Goal: Check status: Check status

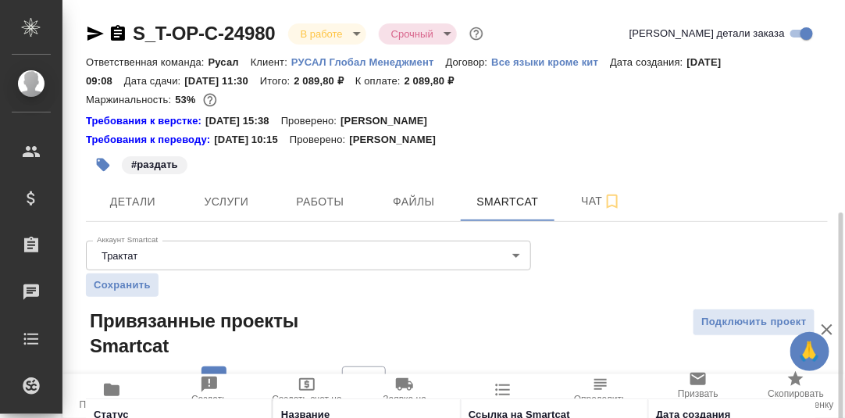
scroll to position [119, 0]
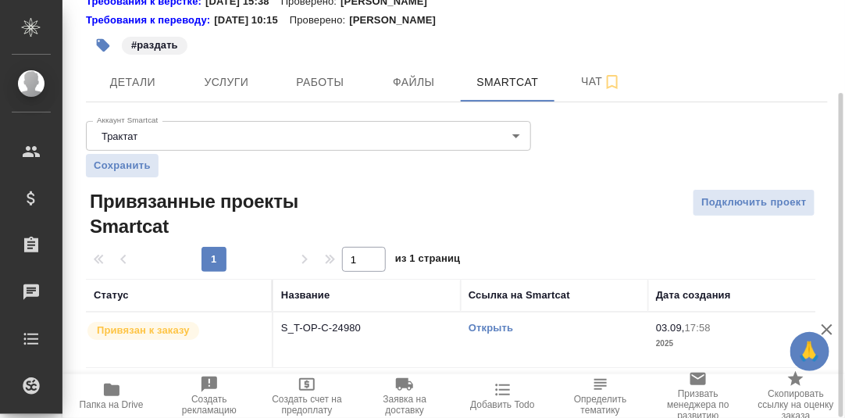
click at [488, 322] on link "Открыть" at bounding box center [490, 328] width 45 height 12
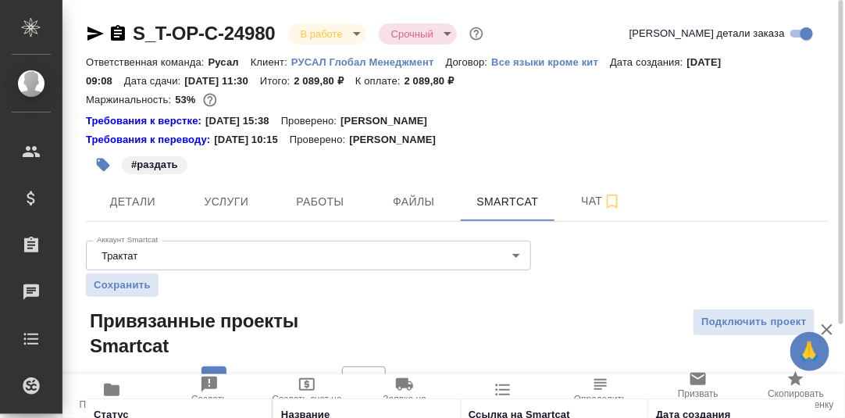
click at [369, 60] on p "РУСАЛ Глобал Менеджмент" at bounding box center [368, 62] width 155 height 12
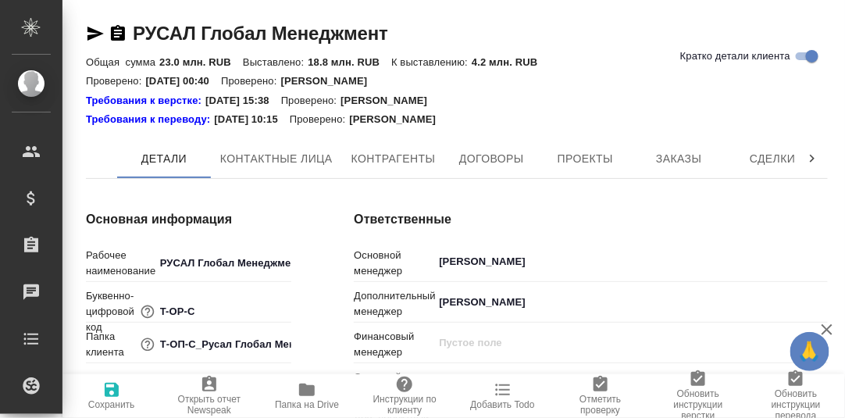
type textarea "x"
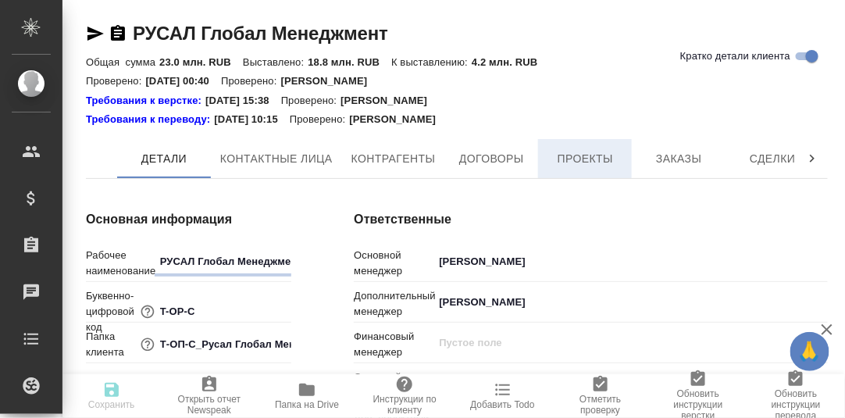
type textarea "x"
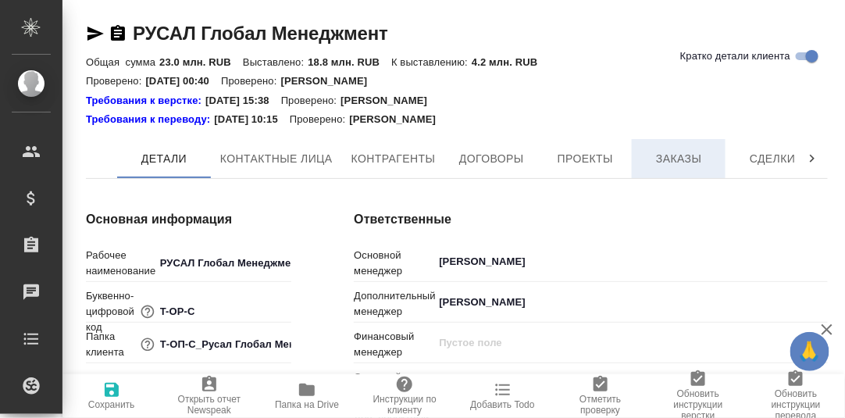
click at [672, 156] on span "Заказы" at bounding box center [678, 159] width 75 height 20
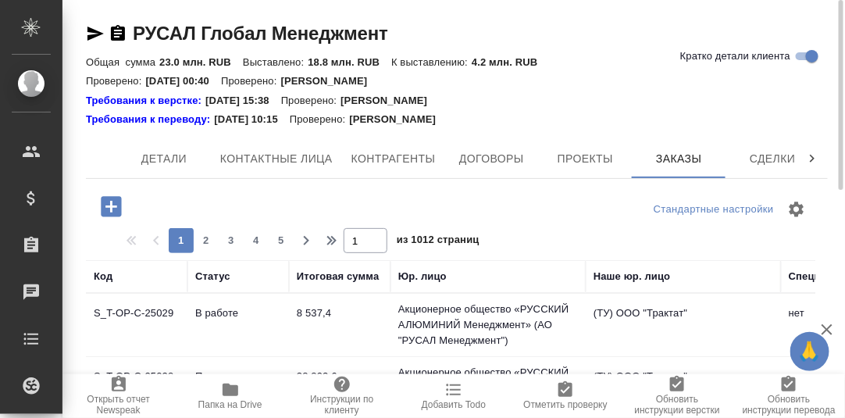
scroll to position [155, 0]
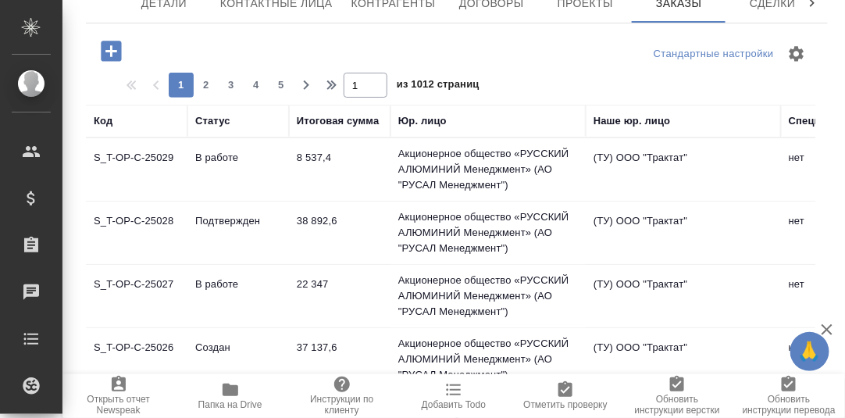
click at [140, 279] on td "S_T-OP-C-25027" at bounding box center [136, 296] width 101 height 55
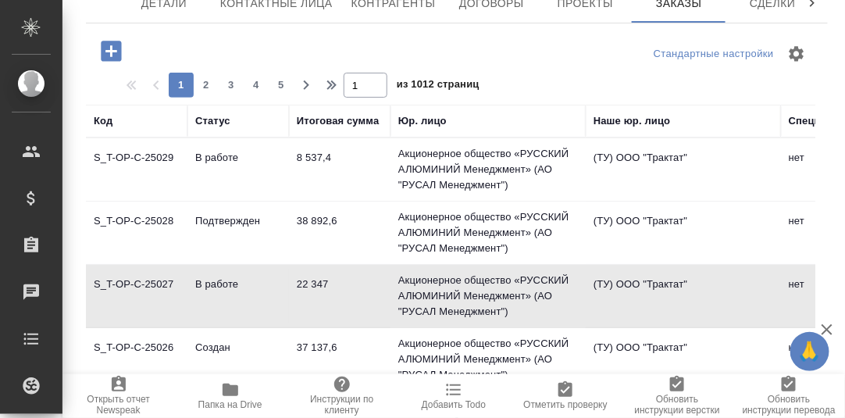
click at [137, 283] on td "S_T-OP-C-25027" at bounding box center [136, 296] width 101 height 55
click at [158, 277] on td "S_T-OP-C-25027" at bounding box center [136, 296] width 101 height 55
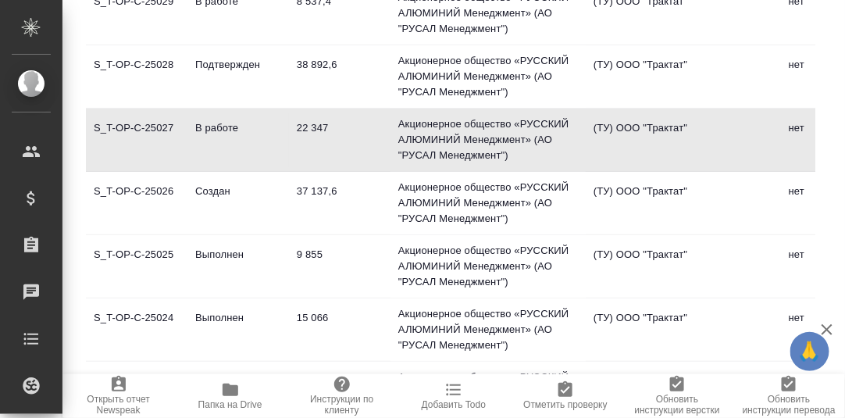
click at [145, 252] on td "S_T-OP-C-25025" at bounding box center [136, 266] width 101 height 55
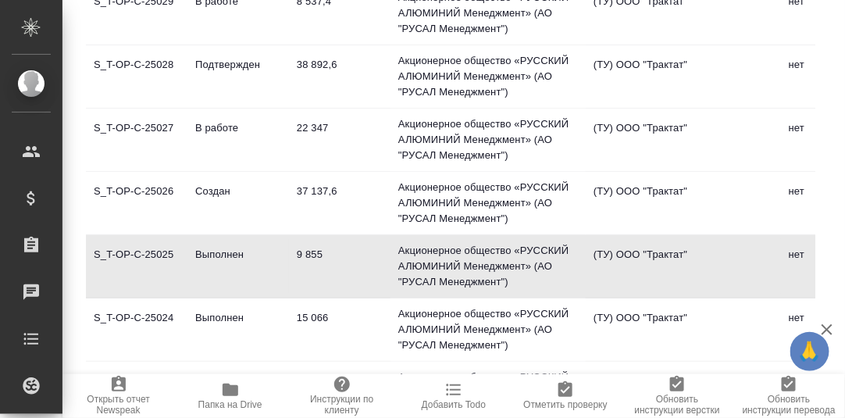
click at [141, 249] on td "S_T-OP-C-25025" at bounding box center [136, 266] width 101 height 55
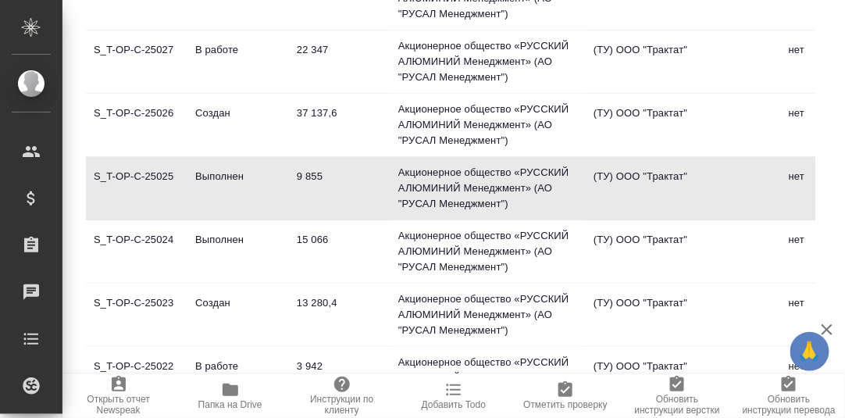
click at [136, 237] on td "S_T-OP-C-25024" at bounding box center [136, 251] width 101 height 55
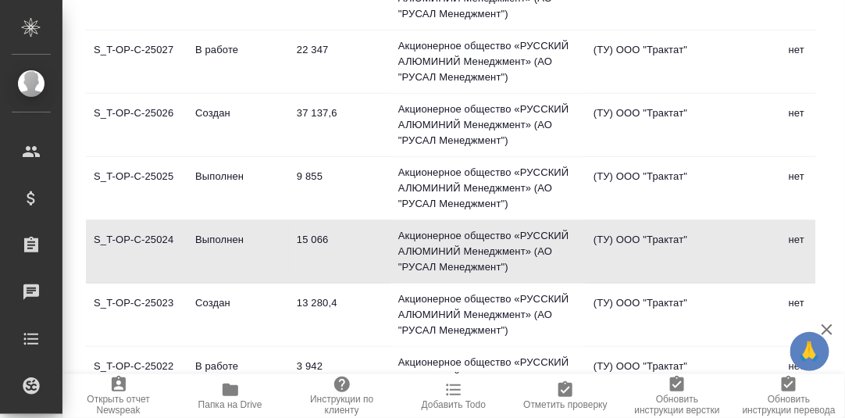
click at [137, 235] on td "S_T-OP-C-25024" at bounding box center [136, 251] width 101 height 55
click at [146, 239] on td "S_T-OP-C-25024" at bounding box center [136, 251] width 101 height 55
click at [143, 297] on td "S_T-OP-C-25023" at bounding box center [136, 314] width 101 height 55
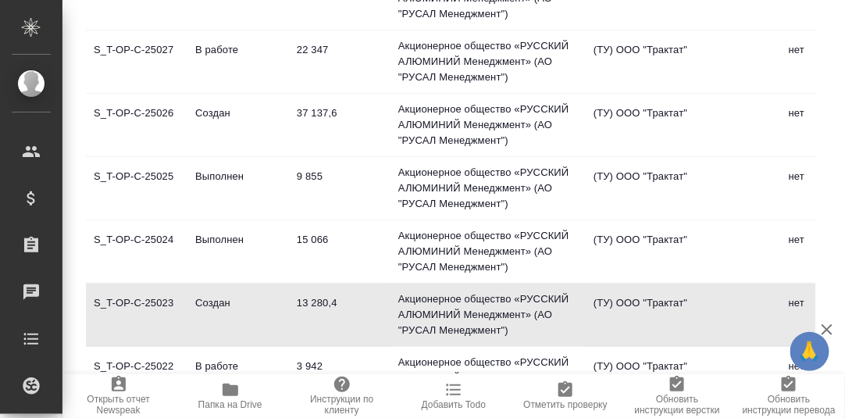
click at [143, 297] on td "S_T-OP-C-25023" at bounding box center [136, 314] width 101 height 55
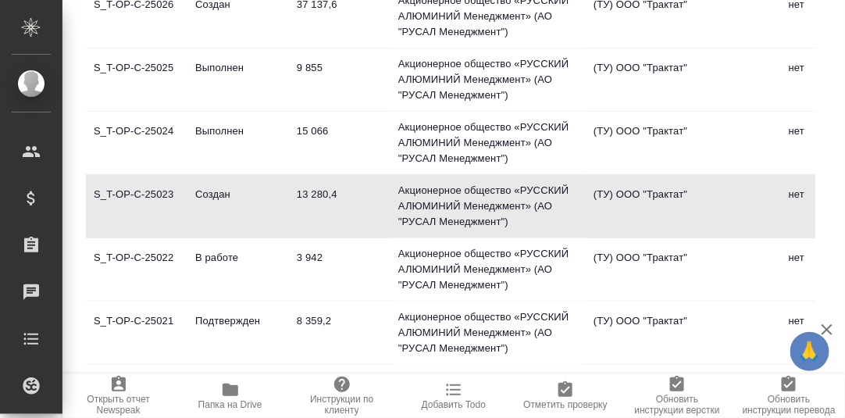
click at [151, 256] on td "S_T-OP-C-25022" at bounding box center [136, 269] width 101 height 55
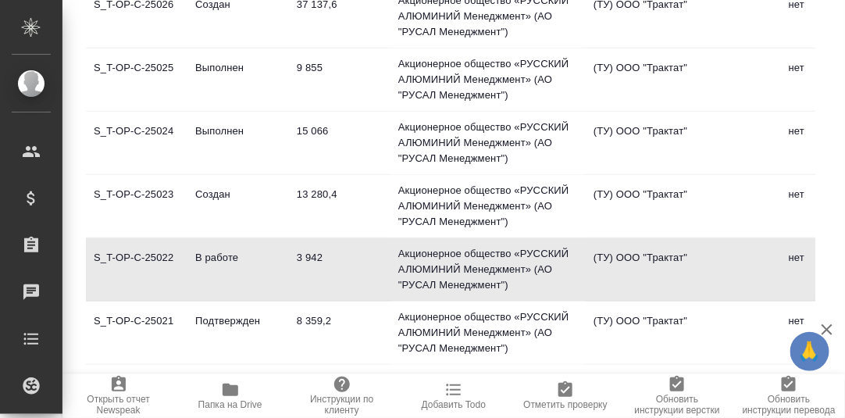
click at [151, 256] on td "S_T-OP-C-25022" at bounding box center [136, 269] width 101 height 55
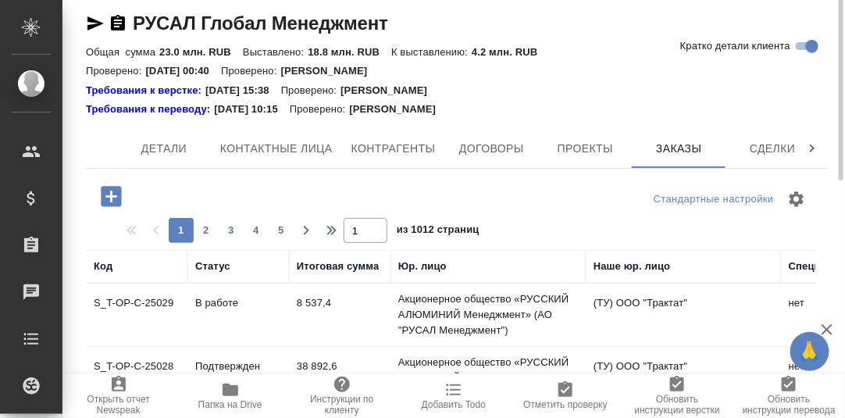
scroll to position [0, 0]
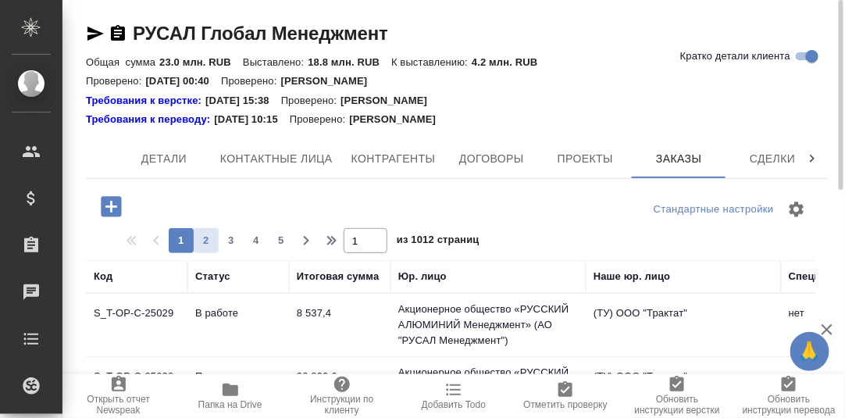
click at [208, 240] on span "2" at bounding box center [206, 241] width 25 height 16
type input "2"
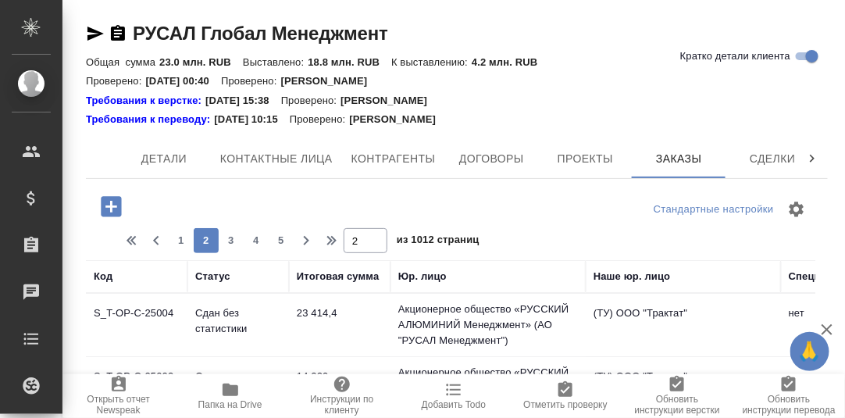
scroll to position [233, 0]
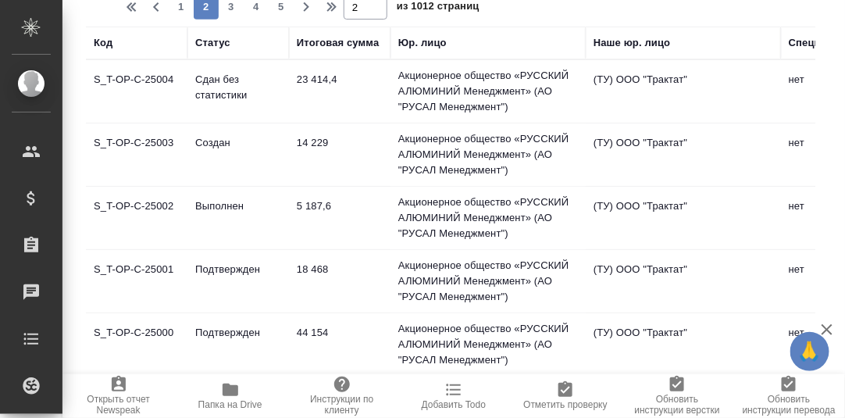
click at [151, 75] on td "S_T-OP-C-25004" at bounding box center [136, 91] width 101 height 55
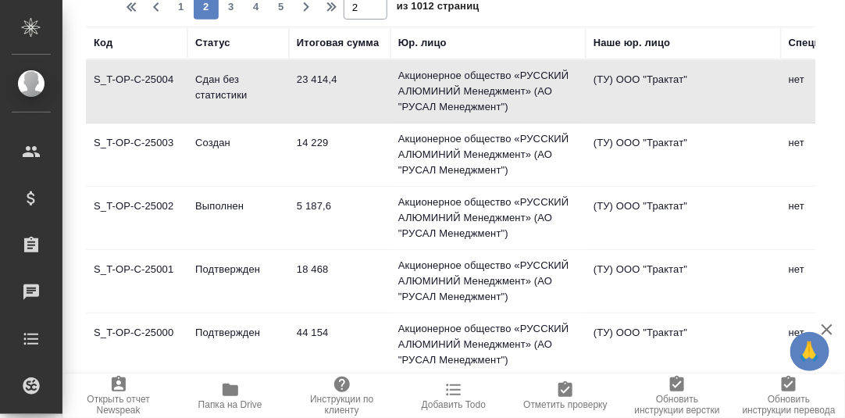
click at [151, 75] on td "S_T-OP-C-25004" at bounding box center [136, 91] width 101 height 55
click at [152, 139] on td "S_T-OP-C-25003" at bounding box center [136, 154] width 101 height 55
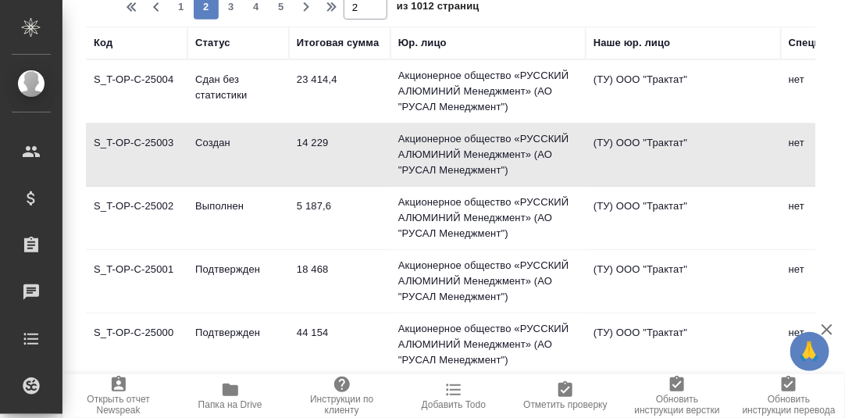
click at [153, 139] on td "S_T-OP-C-25003" at bounding box center [136, 154] width 101 height 55
click at [137, 204] on td "S_T-OP-C-25002" at bounding box center [136, 217] width 101 height 55
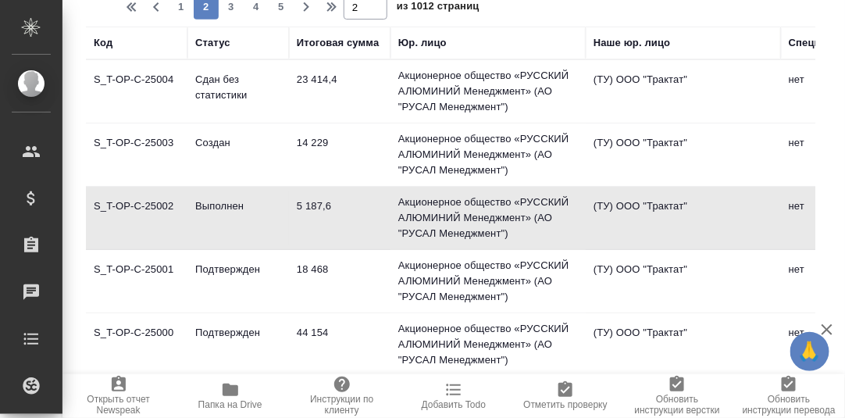
click at [137, 204] on td "S_T-OP-C-25002" at bounding box center [136, 217] width 101 height 55
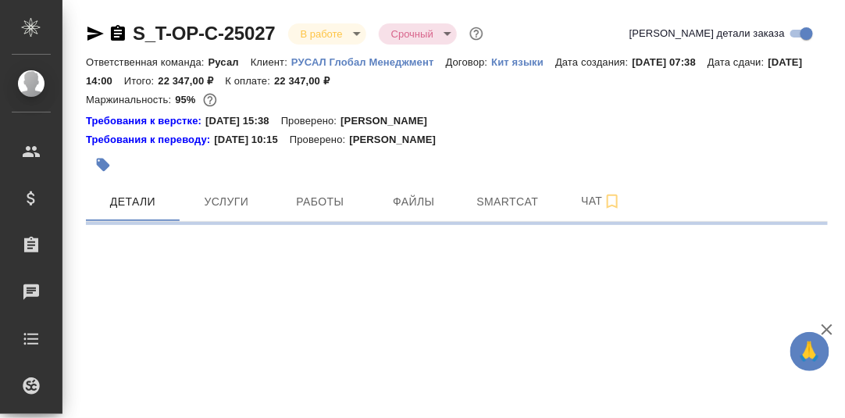
select select "RU"
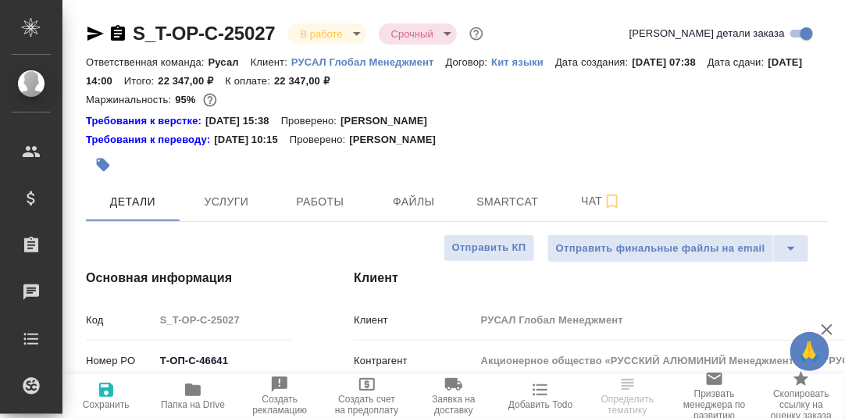
type textarea "x"
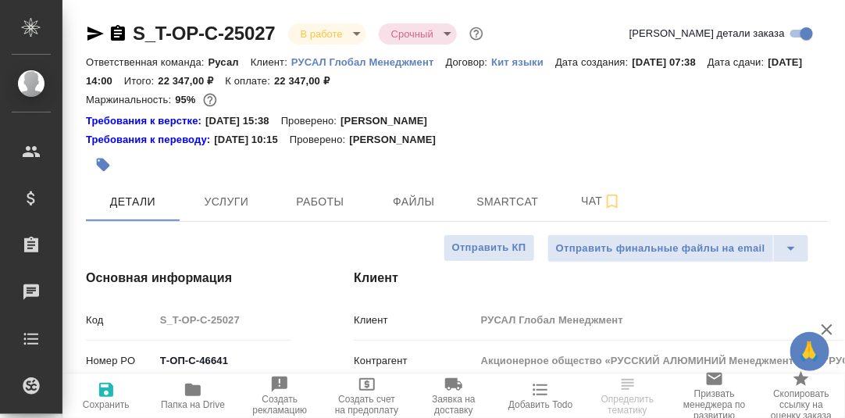
type textarea "x"
click at [501, 201] on span "Smartcat" at bounding box center [507, 202] width 75 height 20
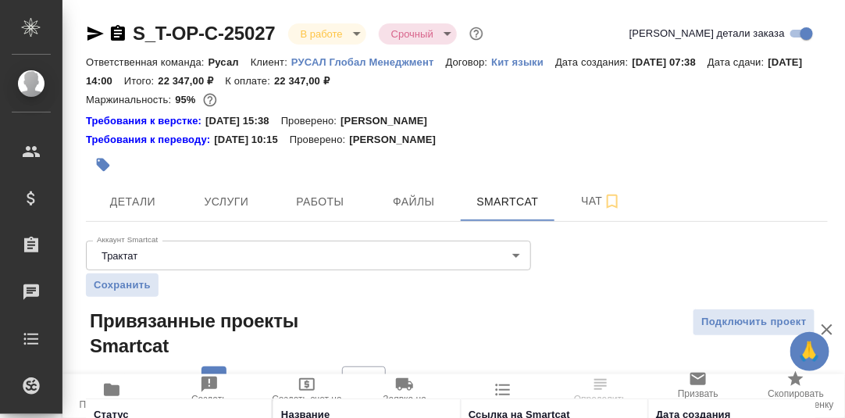
scroll to position [119, 0]
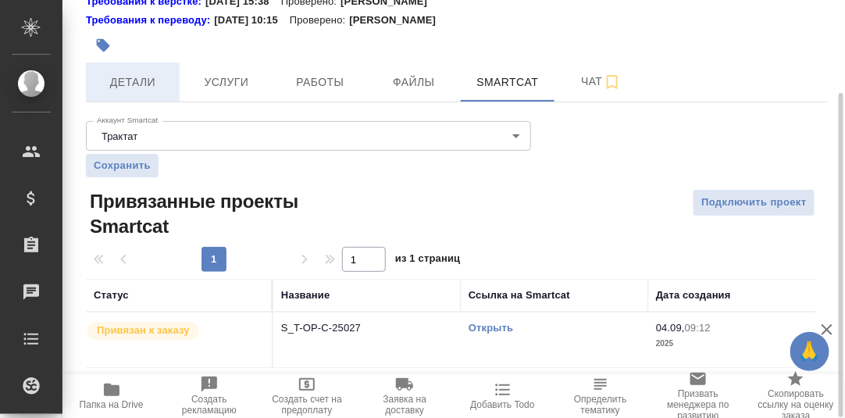
click at [126, 80] on span "Детали" at bounding box center [132, 83] width 75 height 20
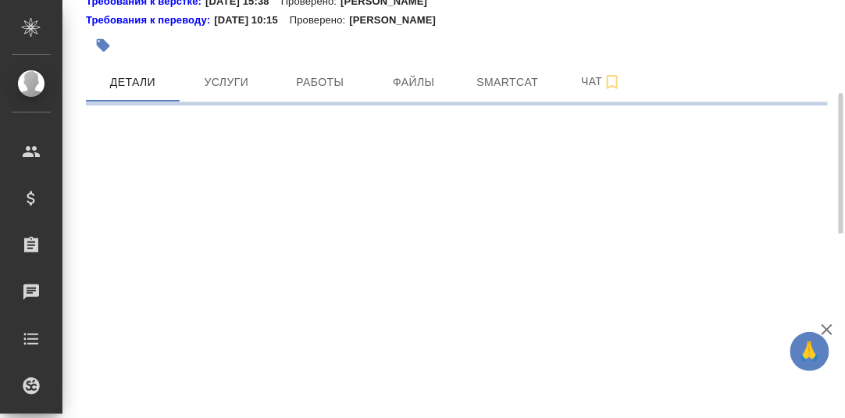
select select "RU"
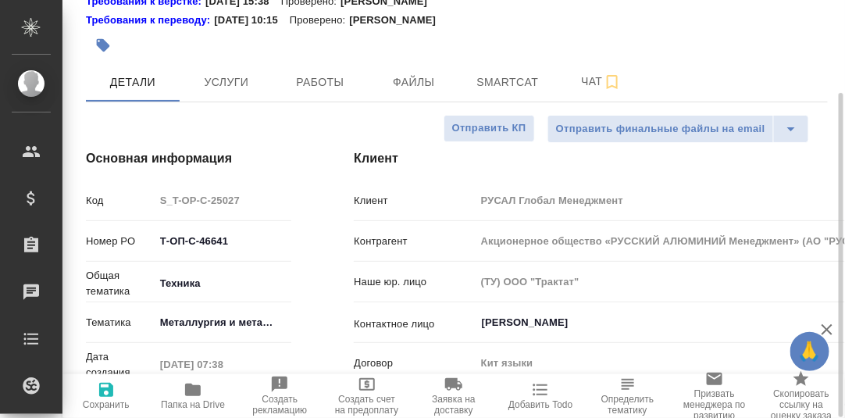
type textarea "x"
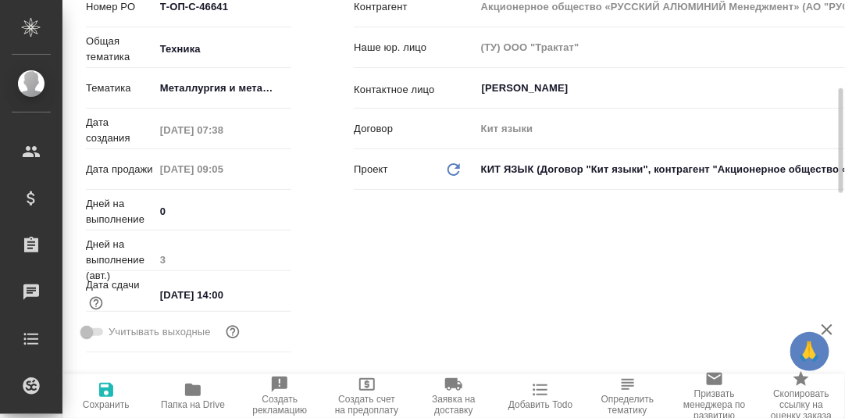
scroll to position [41, 0]
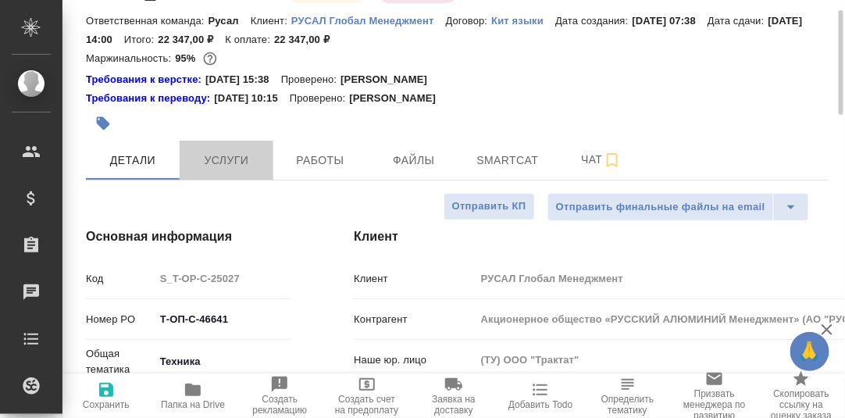
drag, startPoint x: 236, startPoint y: 156, endPoint x: 327, endPoint y: 190, distance: 97.3
click at [235, 156] on span "Услуги" at bounding box center [226, 161] width 75 height 20
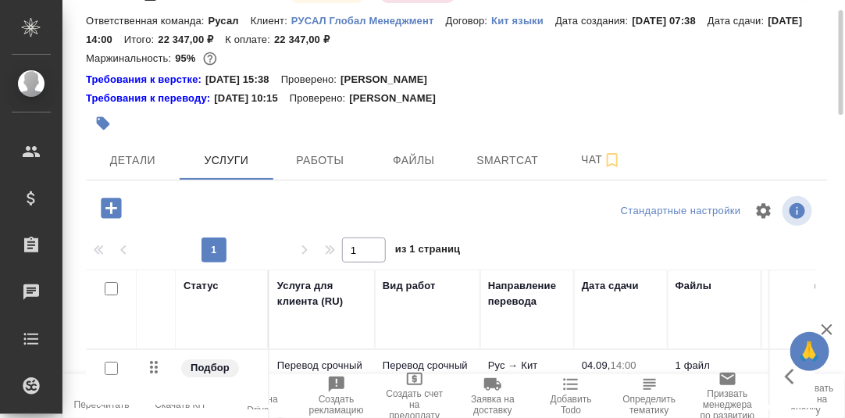
scroll to position [269, 0]
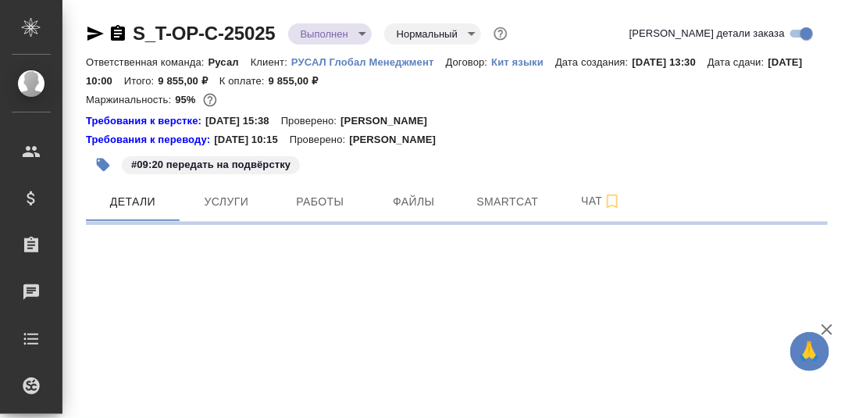
select select "RU"
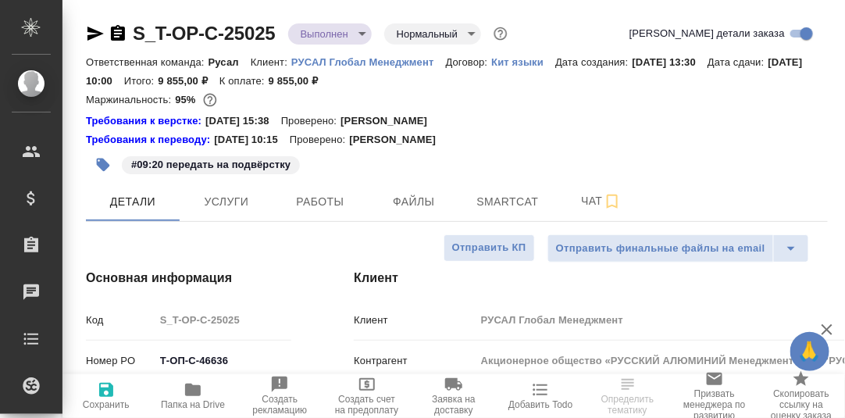
type textarea "x"
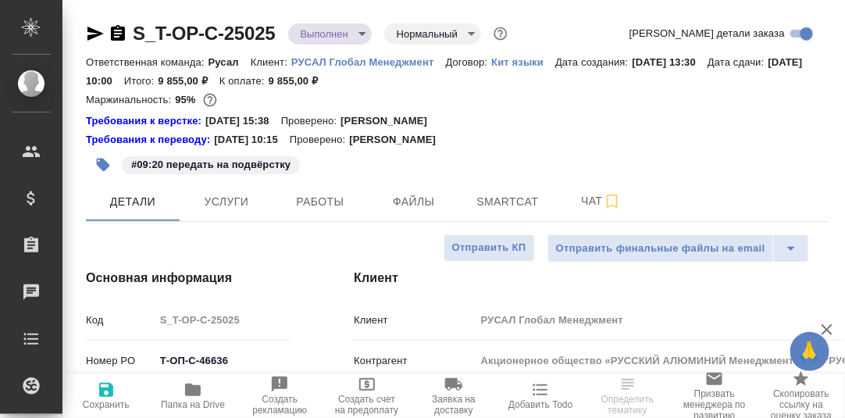
type textarea "x"
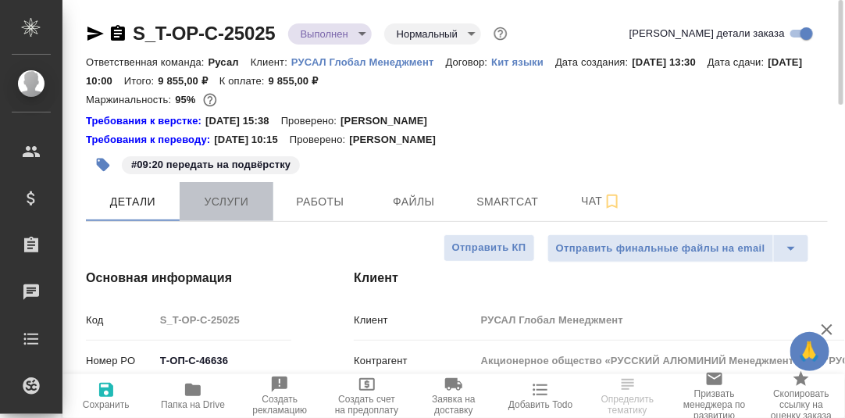
click at [228, 195] on span "Услуги" at bounding box center [226, 202] width 75 height 20
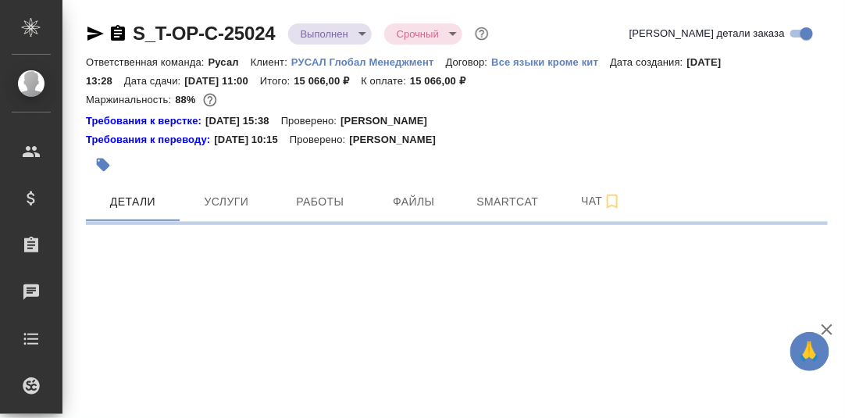
select select "RU"
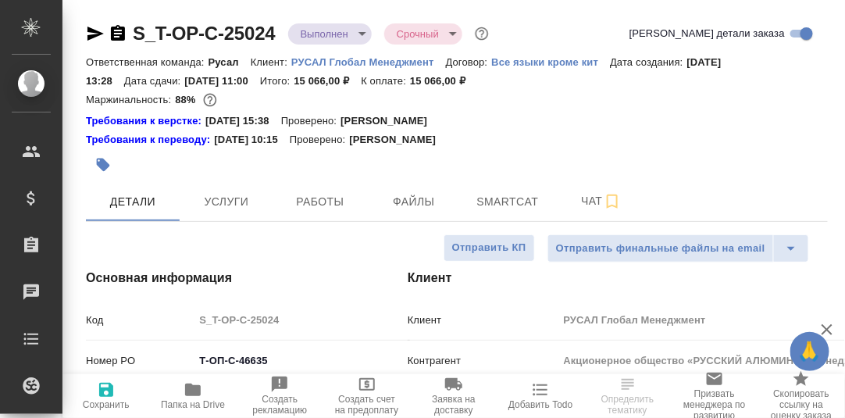
type textarea "x"
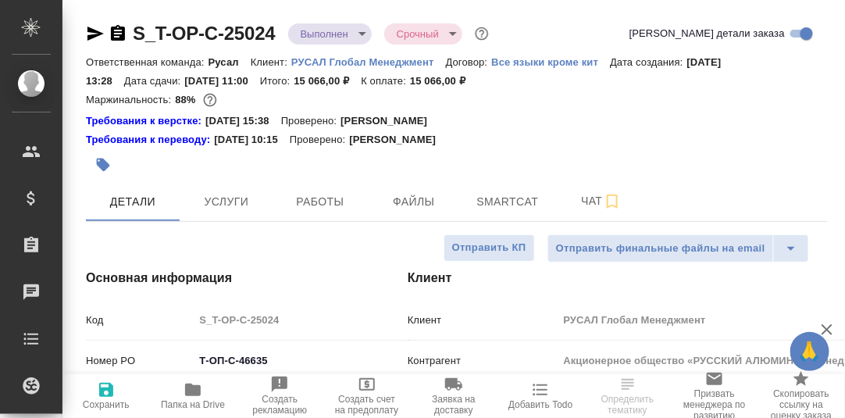
type textarea "x"
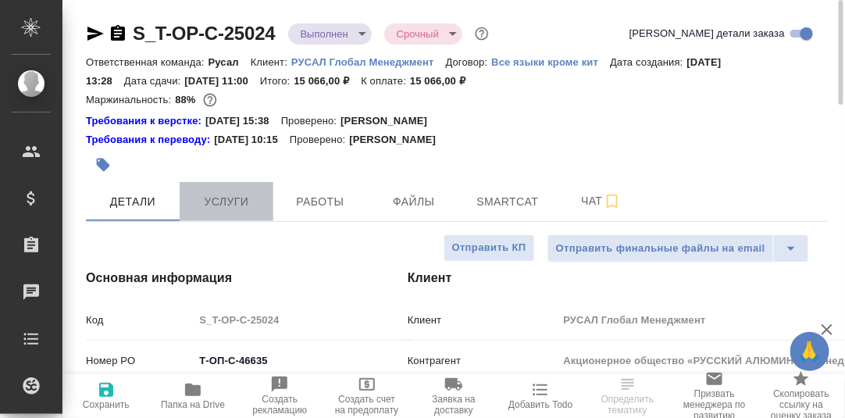
click at [244, 202] on span "Услуги" at bounding box center [226, 202] width 75 height 20
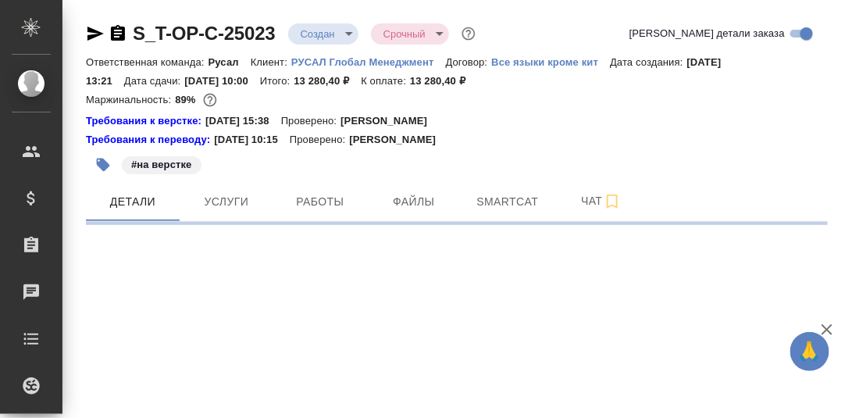
select select "RU"
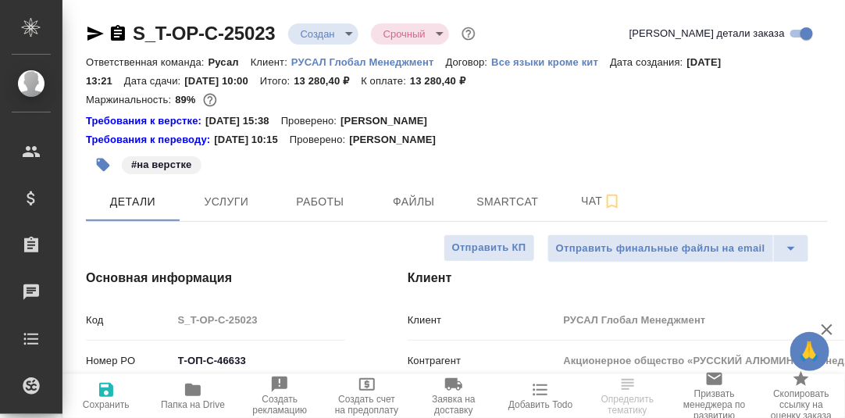
type textarea "x"
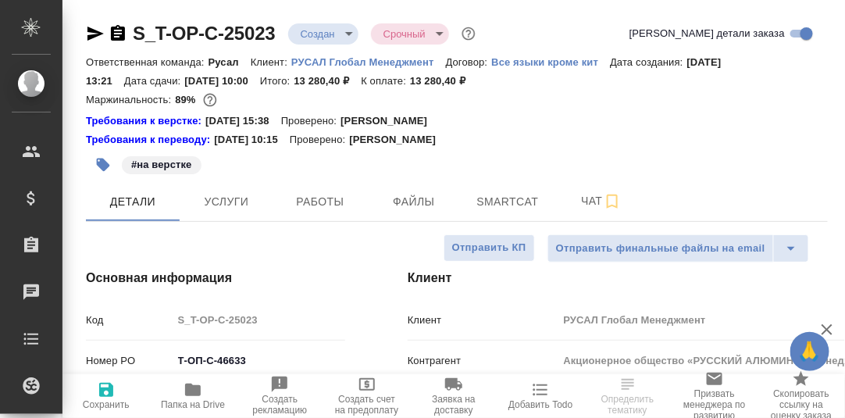
type textarea "x"
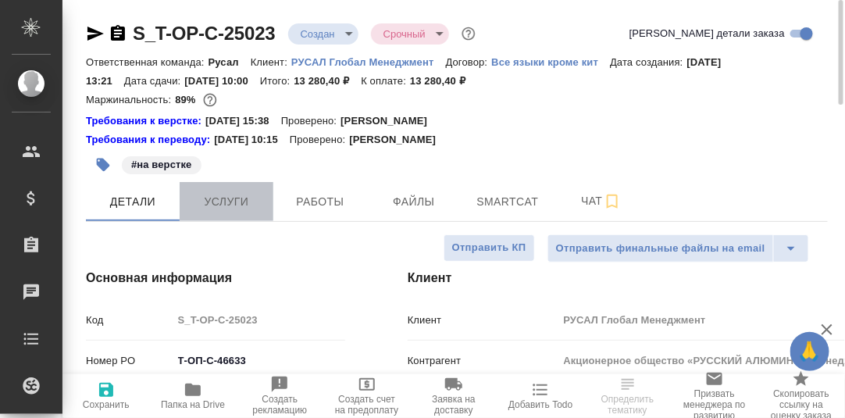
click at [230, 201] on span "Услуги" at bounding box center [226, 202] width 75 height 20
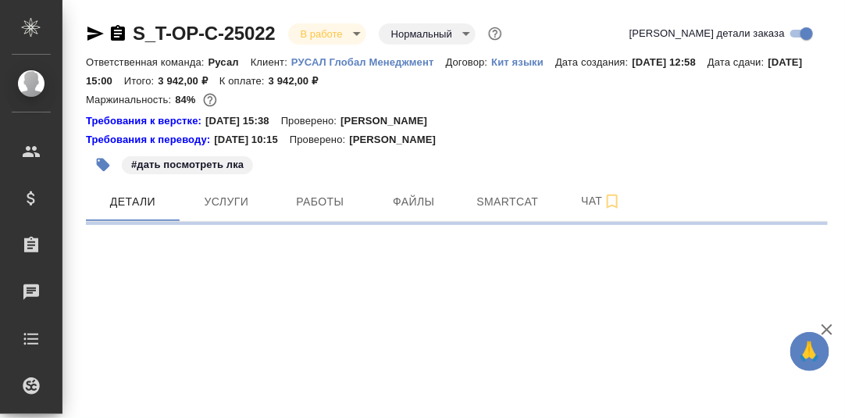
select select "RU"
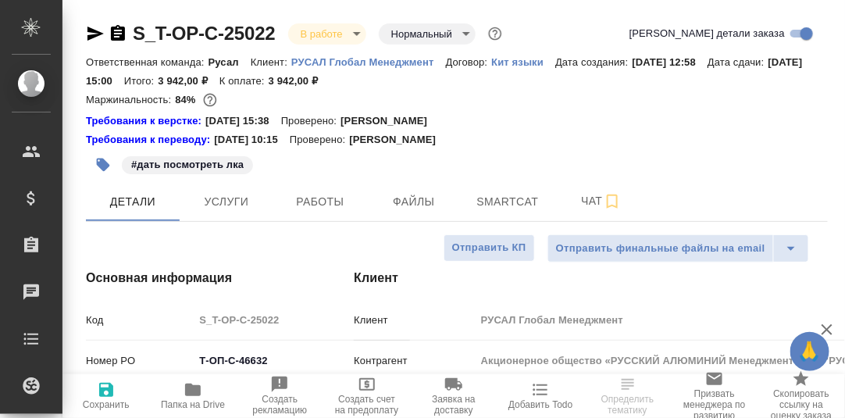
type textarea "x"
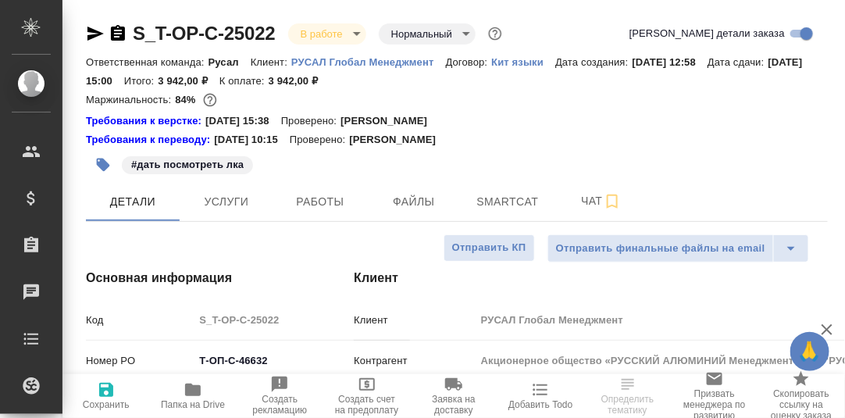
type textarea "x"
click at [219, 201] on span "Услуги" at bounding box center [226, 202] width 75 height 20
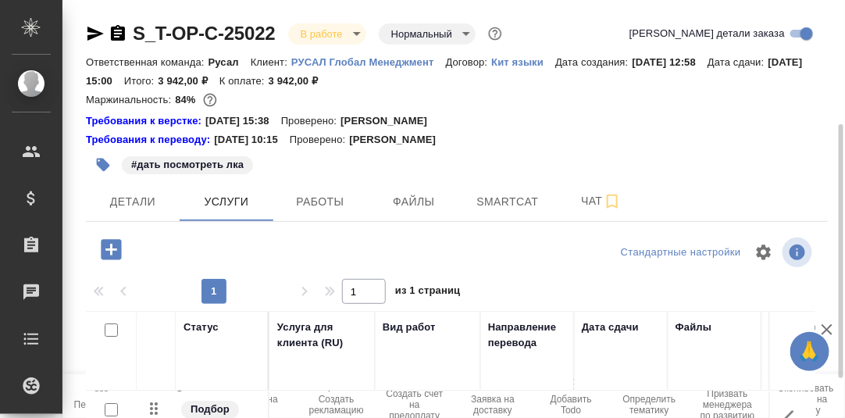
scroll to position [233, 0]
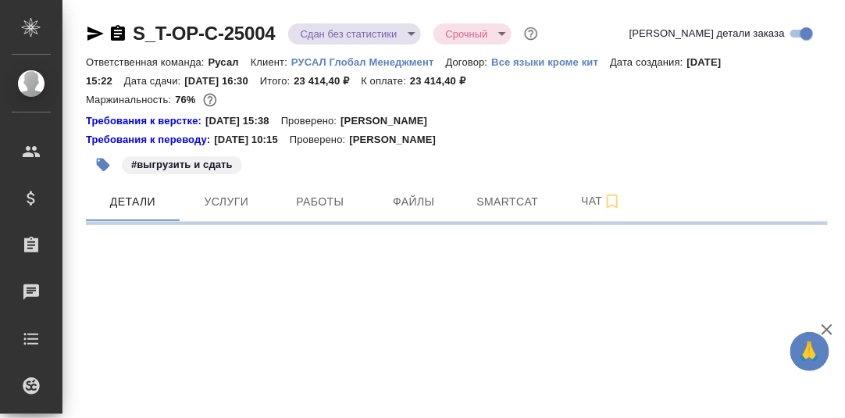
select select "RU"
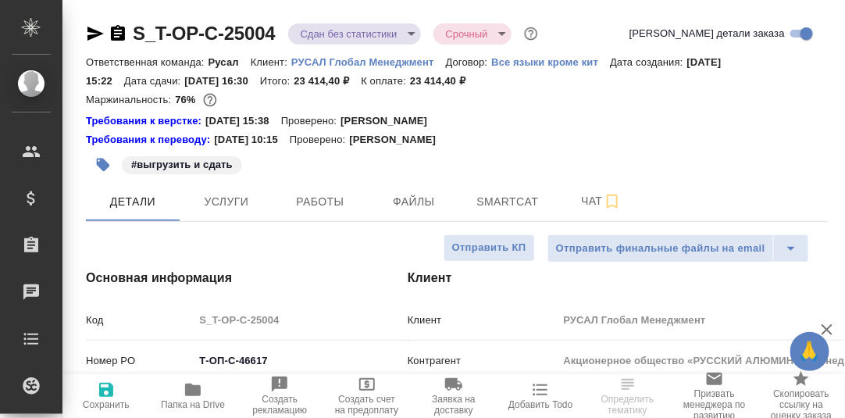
type textarea "x"
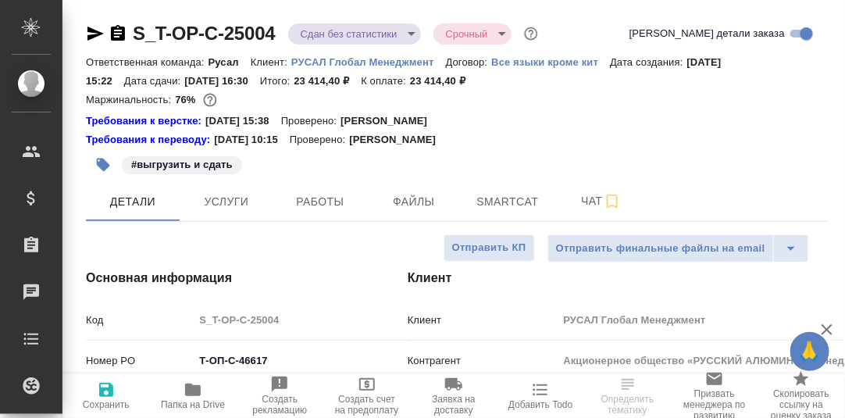
type textarea "x"
click at [238, 198] on span "Услуги" at bounding box center [226, 202] width 75 height 20
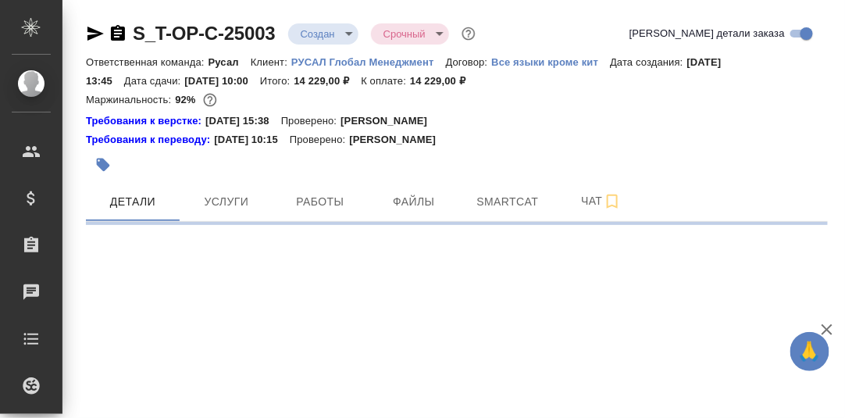
select select "RU"
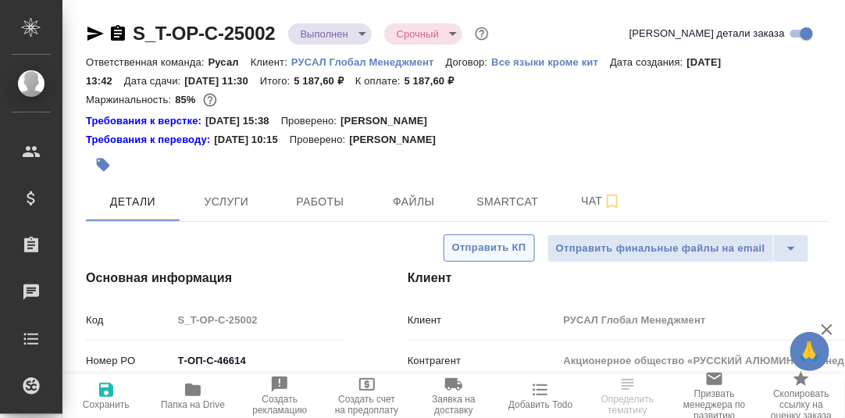
type textarea "x"
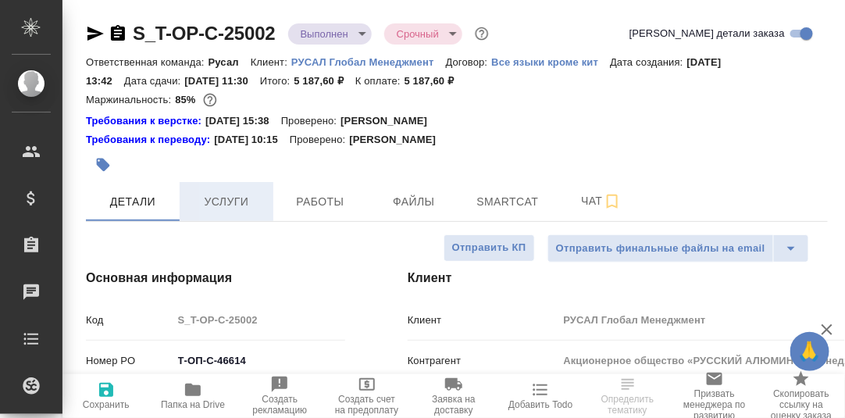
click at [223, 198] on span "Услуги" at bounding box center [226, 202] width 75 height 20
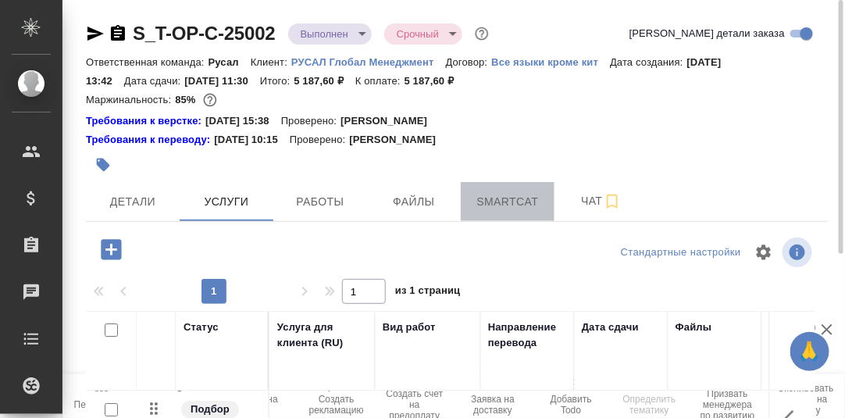
click at [502, 204] on span "Smartcat" at bounding box center [507, 202] width 75 height 20
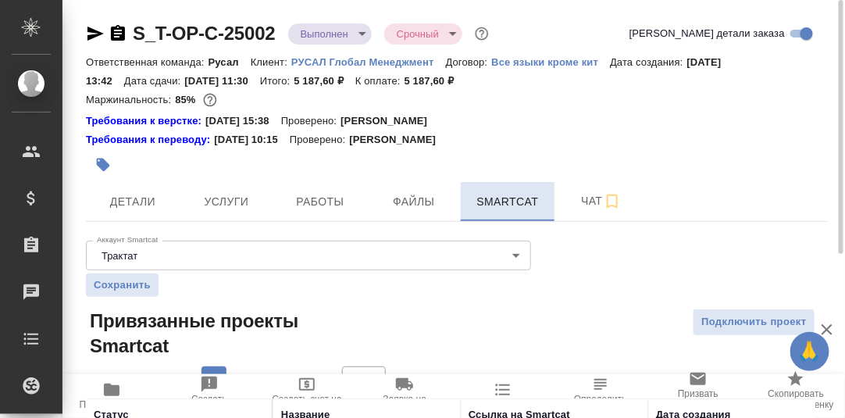
scroll to position [119, 0]
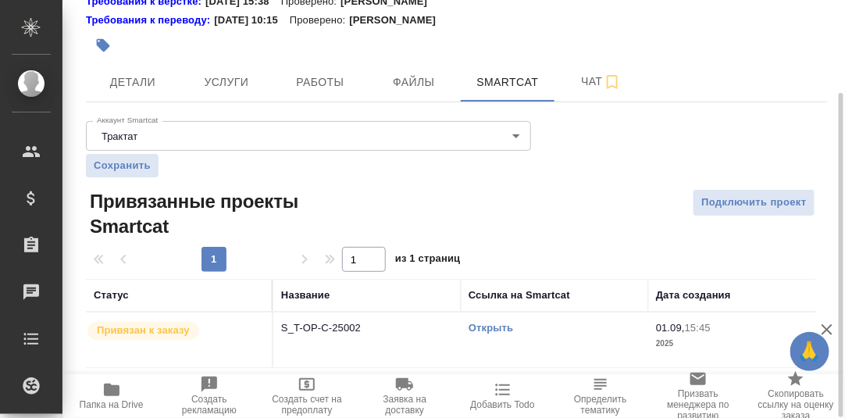
click at [500, 327] on link "Открыть" at bounding box center [490, 328] width 45 height 12
